Goal: Register for event/course

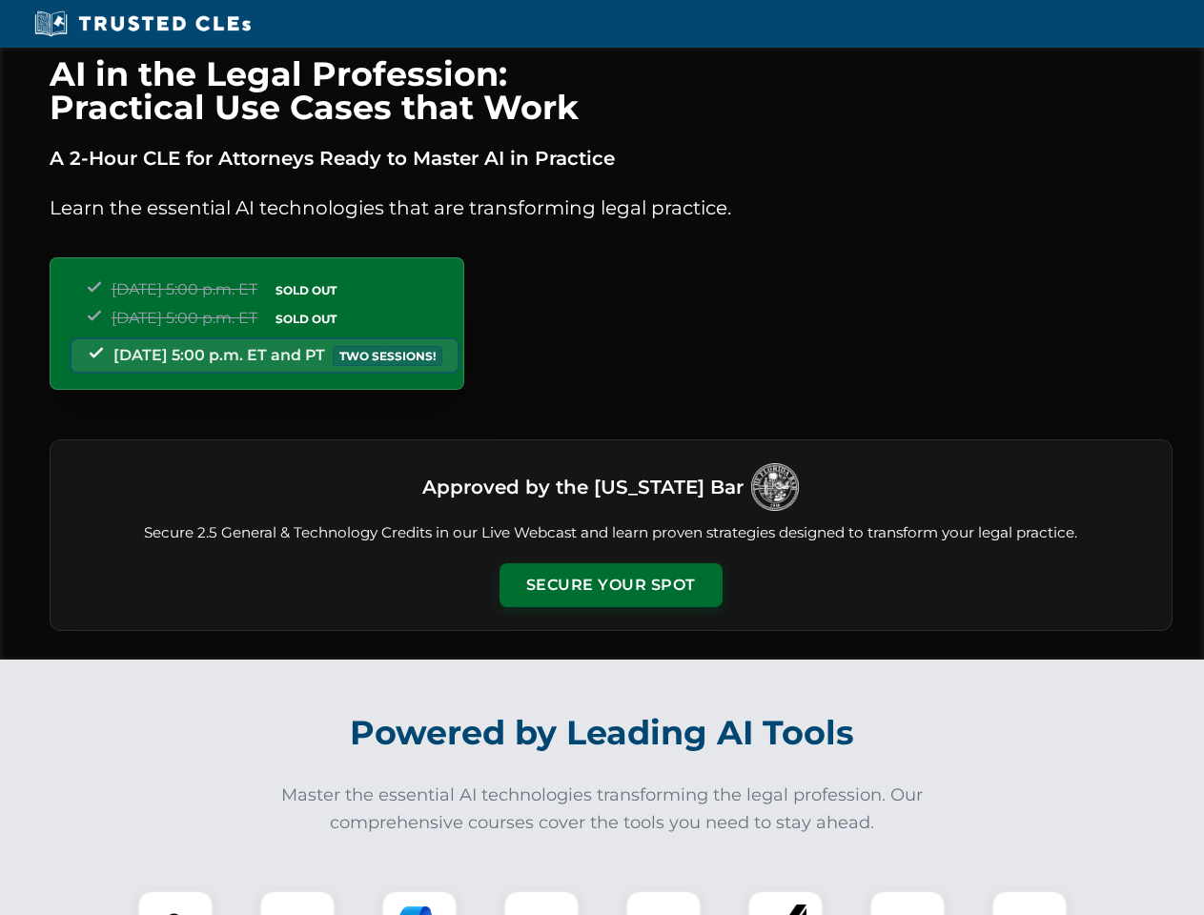
click at [610, 586] on button "Secure Your Spot" at bounding box center [611, 586] width 223 height 44
click at [175, 903] on img at bounding box center [175, 928] width 55 height 55
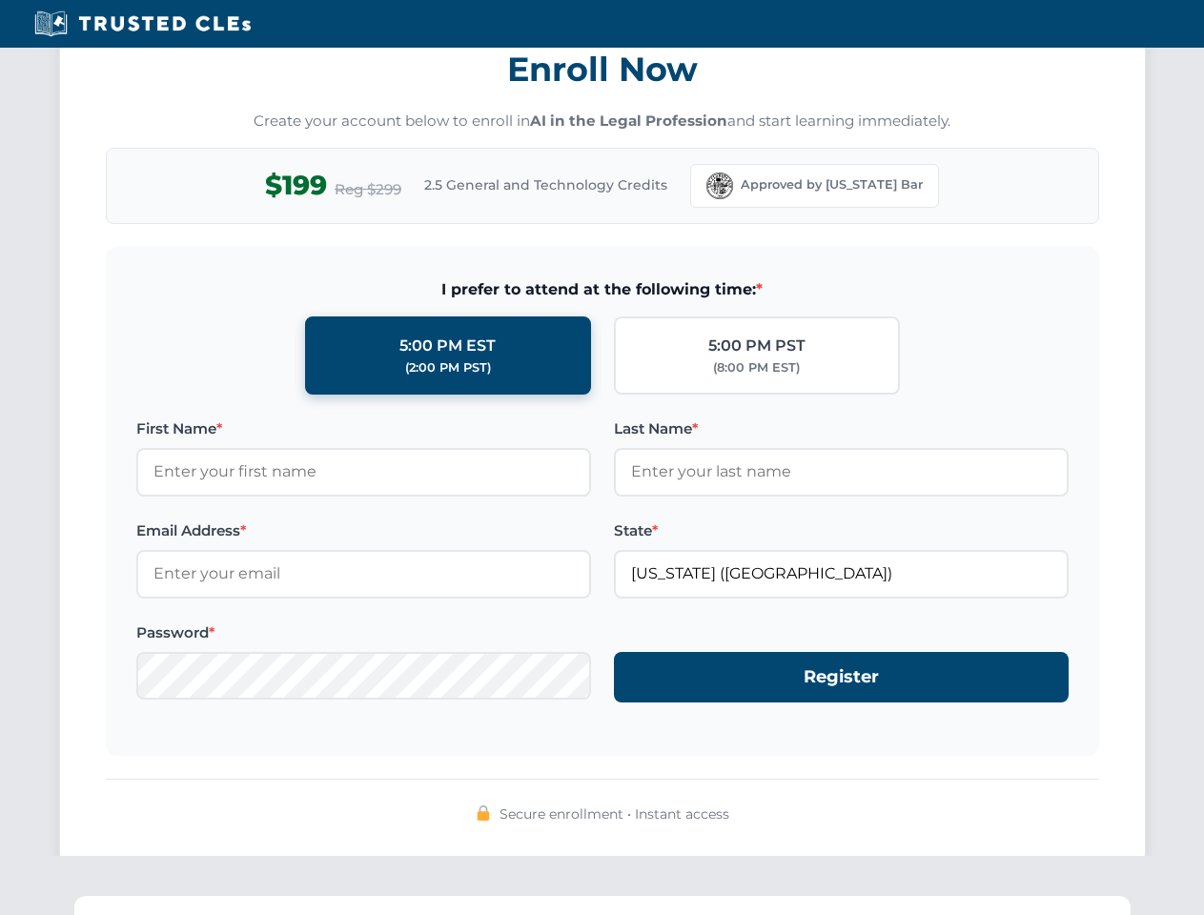
scroll to position [1872, 0]
